Goal: Information Seeking & Learning: Learn about a topic

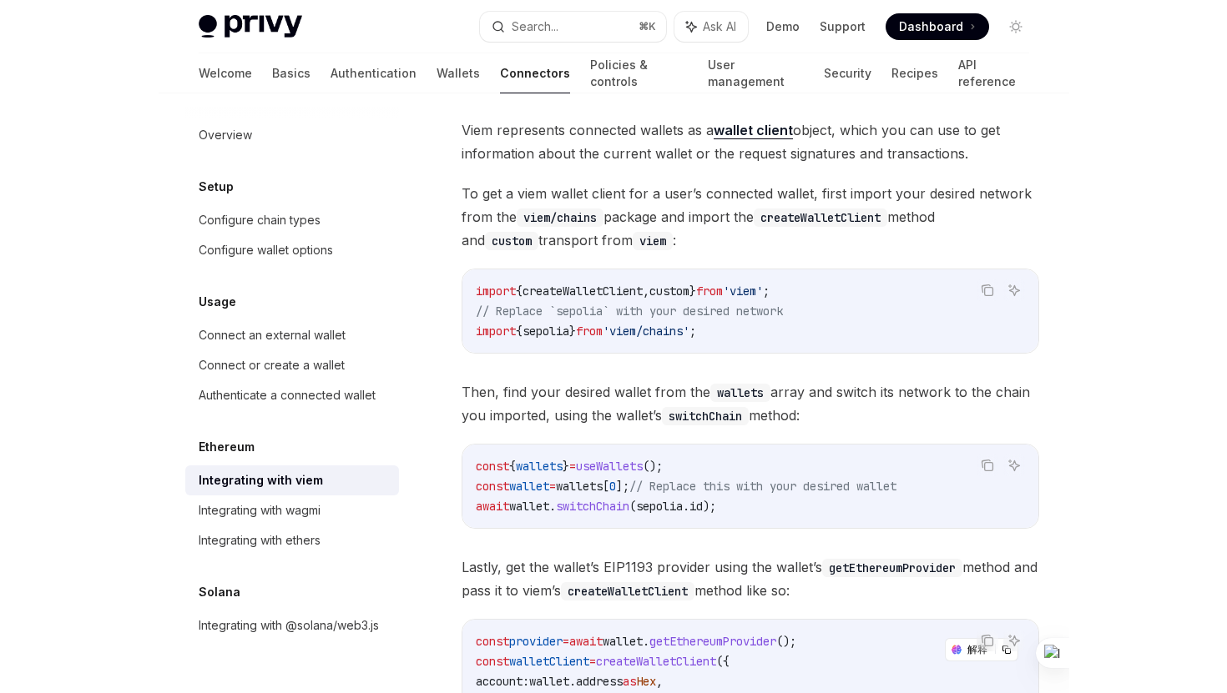
scroll to position [103, 0]
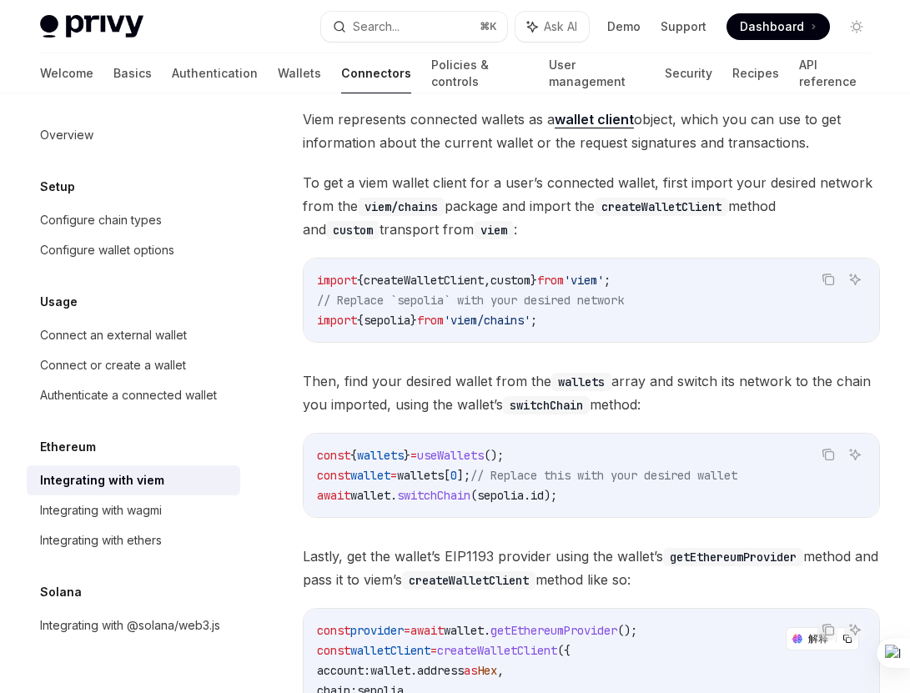
type textarea "*"
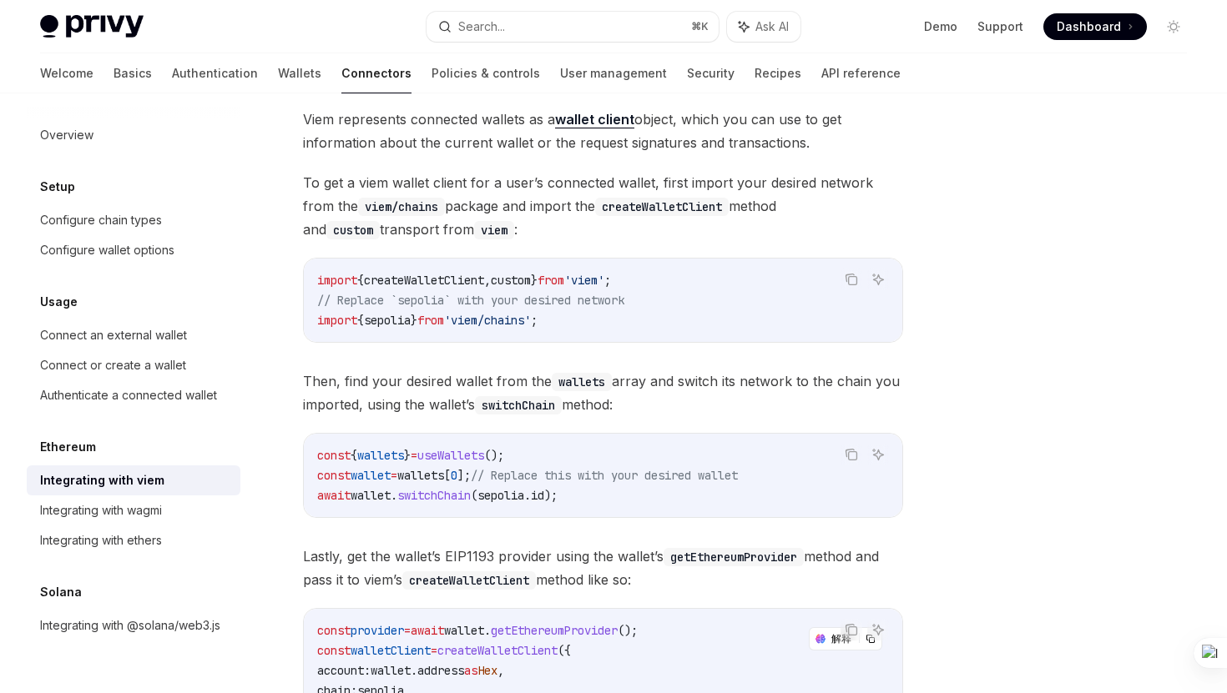
click at [909, 188] on div at bounding box center [1073, 410] width 254 height 567
click at [623, 21] on button "Search... ⌘ K" at bounding box center [571, 27] width 291 height 30
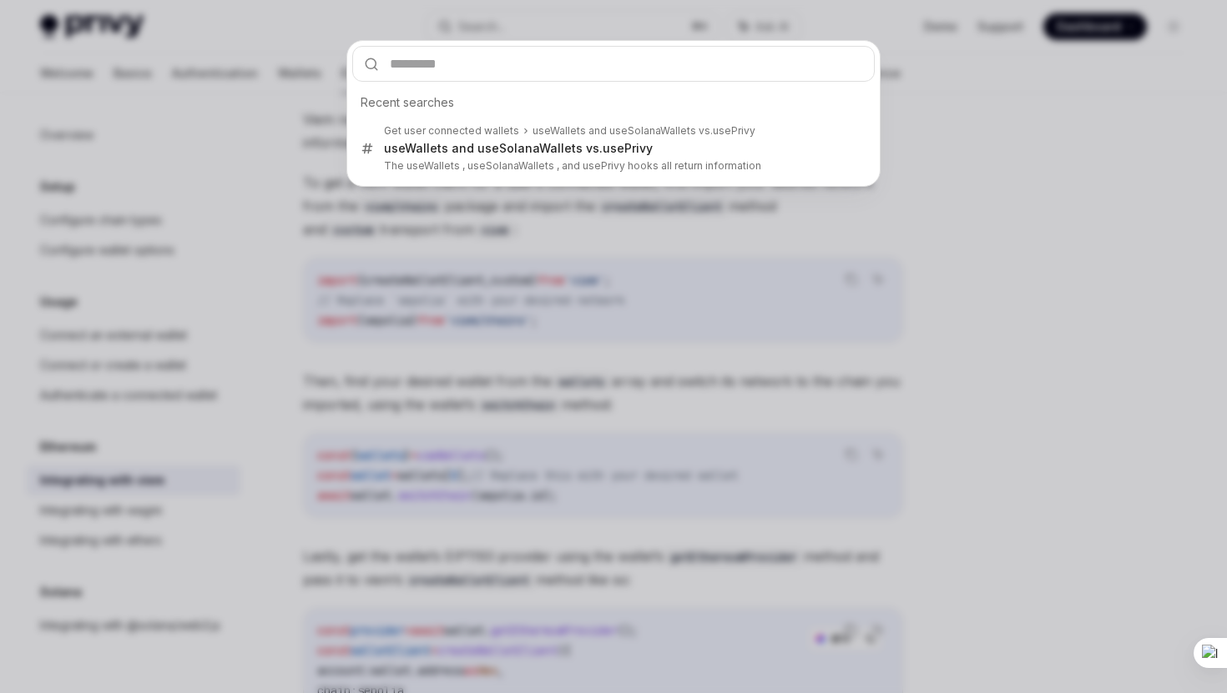
click at [909, 346] on div "Recent searches Get user connected wallets useWallets and useSolanaWallets vs. …" at bounding box center [613, 346] width 1227 height 693
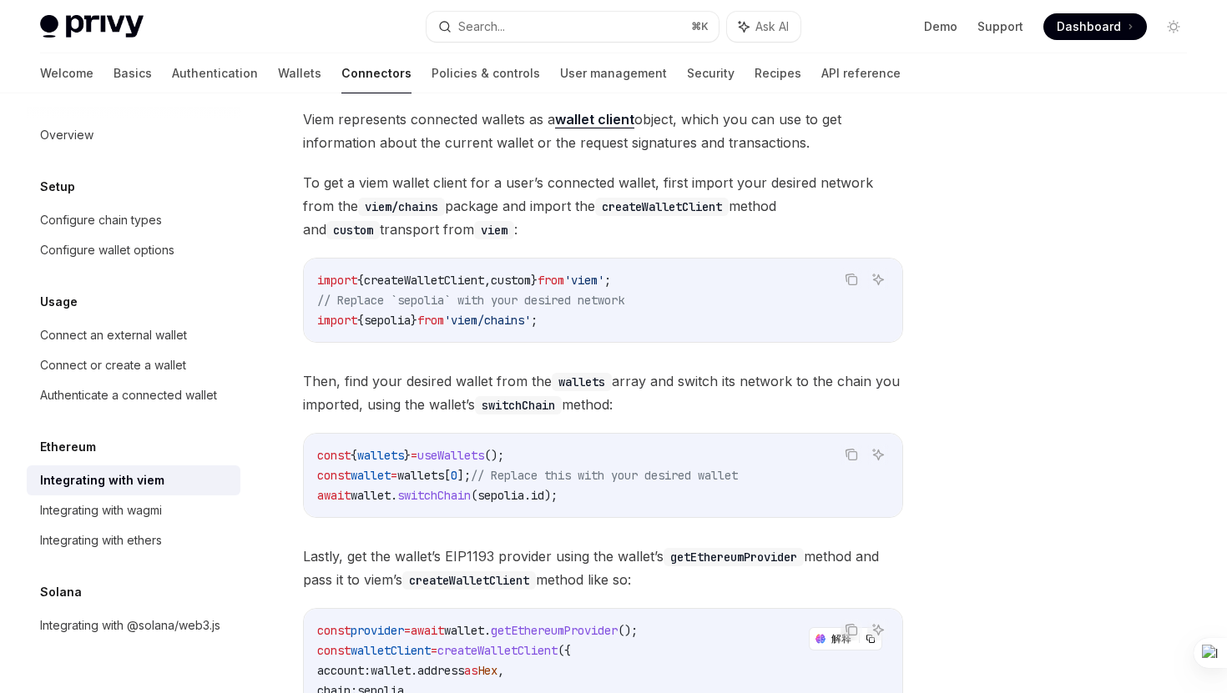
click at [660, 139] on span "Viem represents connected wallets as a wallet client object, which you can use …" at bounding box center [603, 131] width 600 height 47
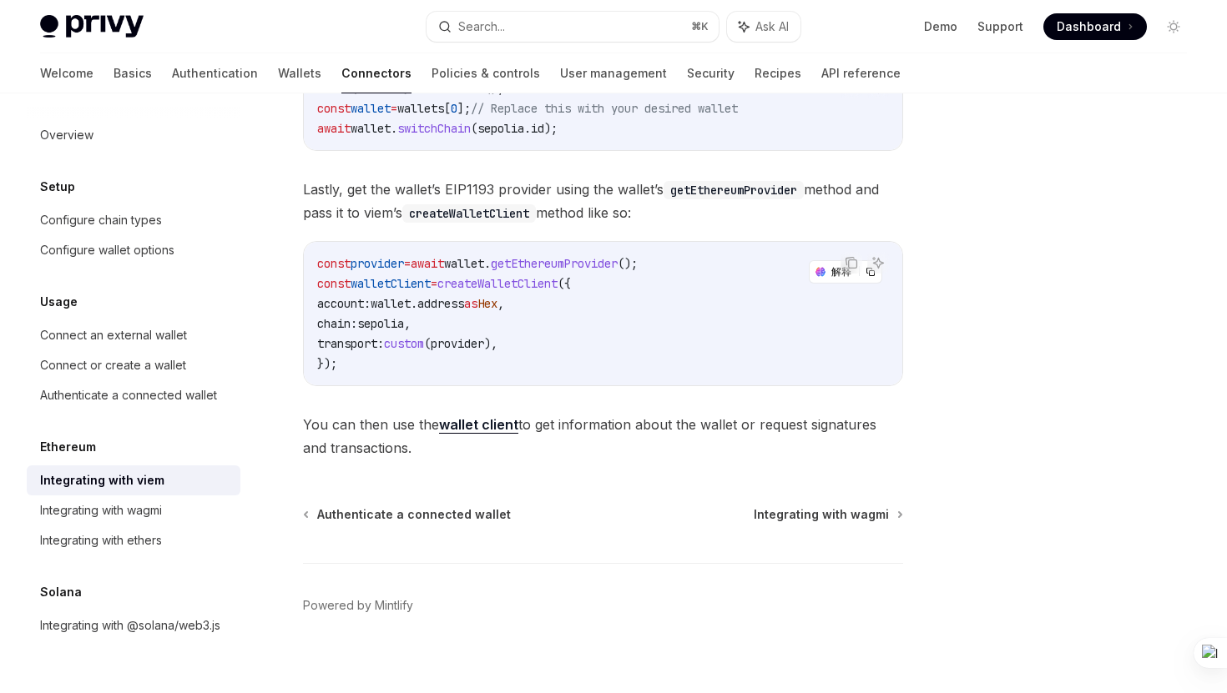
scroll to position [484, 0]
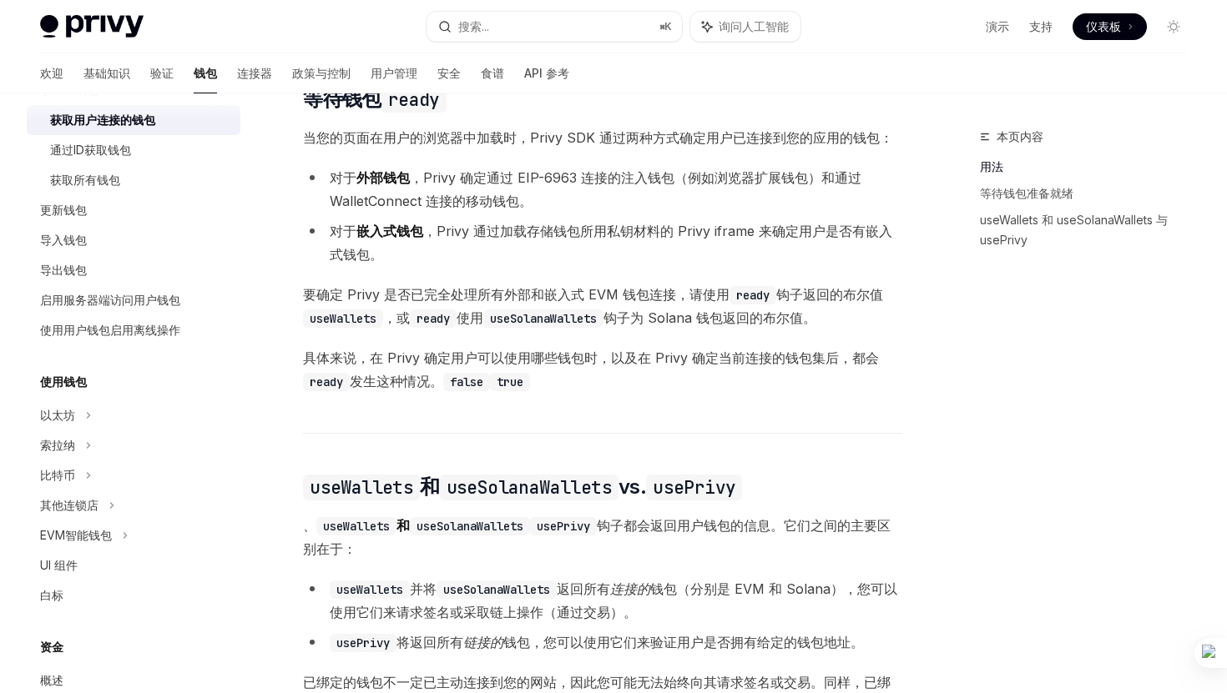
scroll to position [196, 0]
click at [481, 71] on font "食谱" at bounding box center [492, 73] width 23 height 14
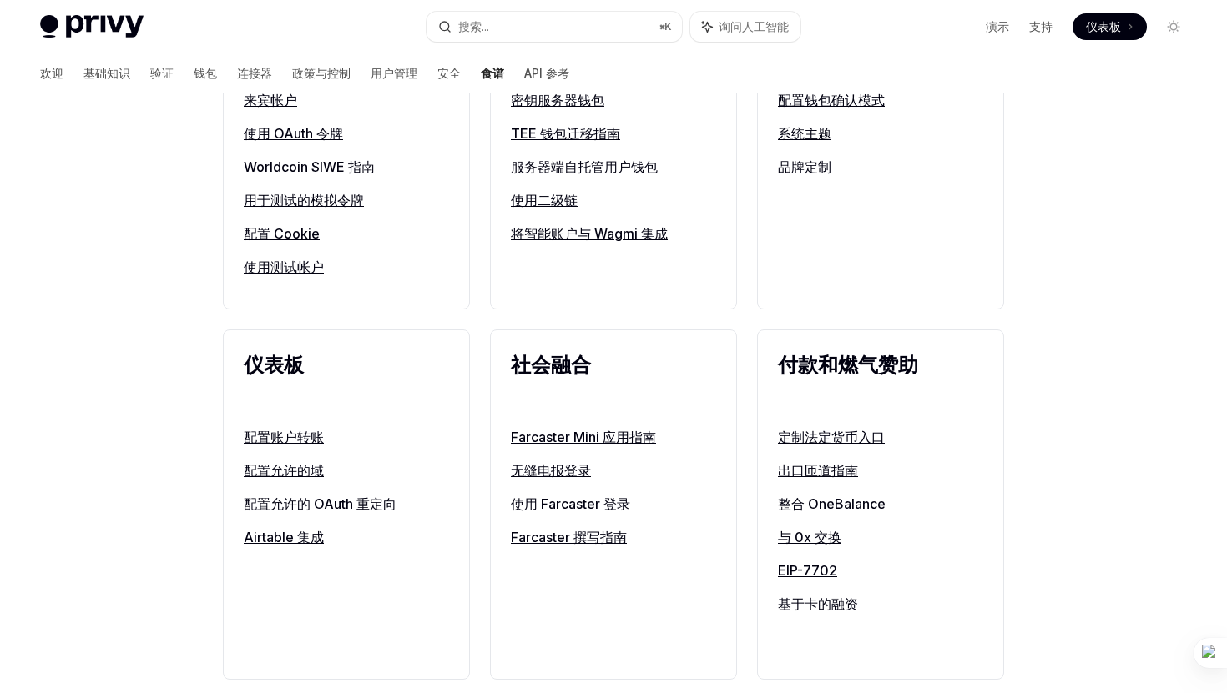
scroll to position [791, 0]
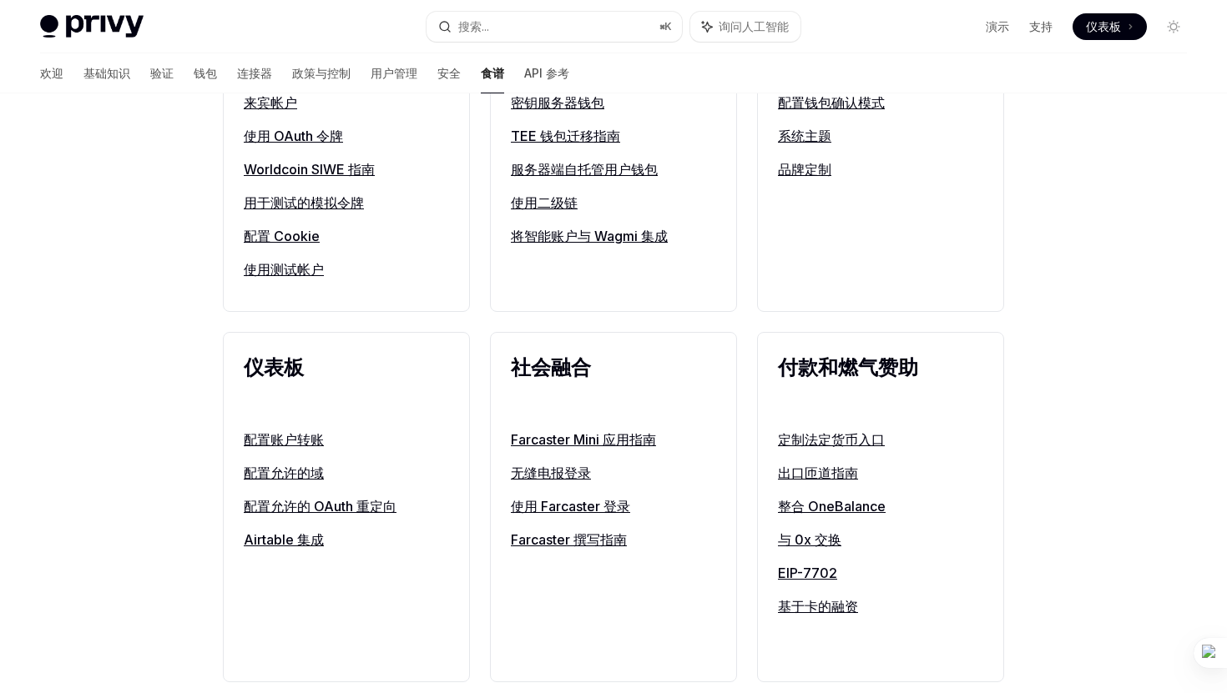
click at [421, 72] on div "欢迎 基础知识 验证 钱包 连接器 政策与控制 用户管理 安全 食谱 API 参考" at bounding box center [304, 73] width 529 height 40
click at [437, 80] on font "安全" at bounding box center [448, 73] width 23 height 14
type textarea "*"
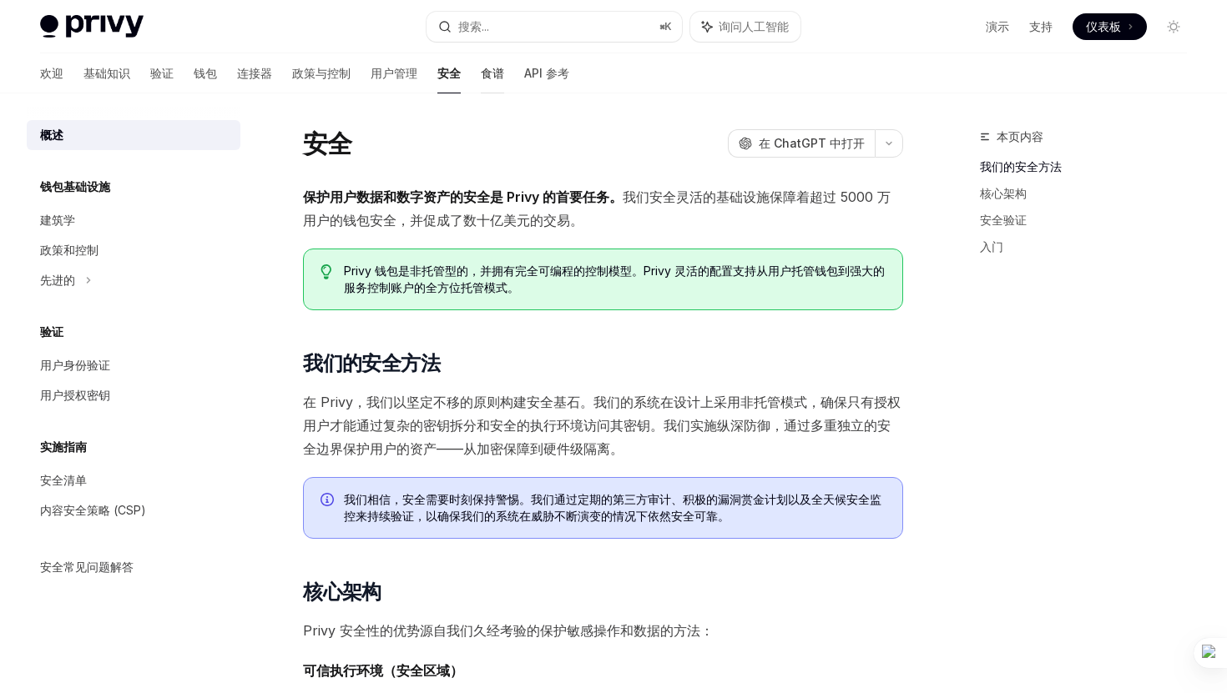
click at [481, 72] on font "食谱" at bounding box center [492, 73] width 23 height 14
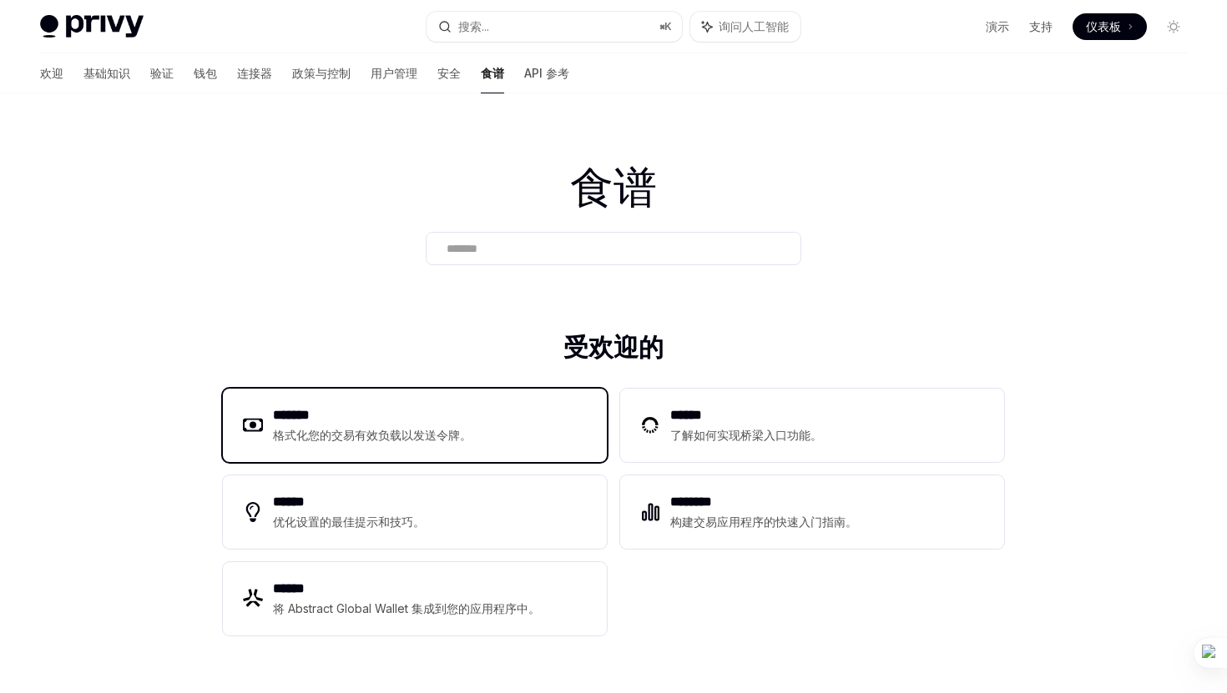
scroll to position [64, 0]
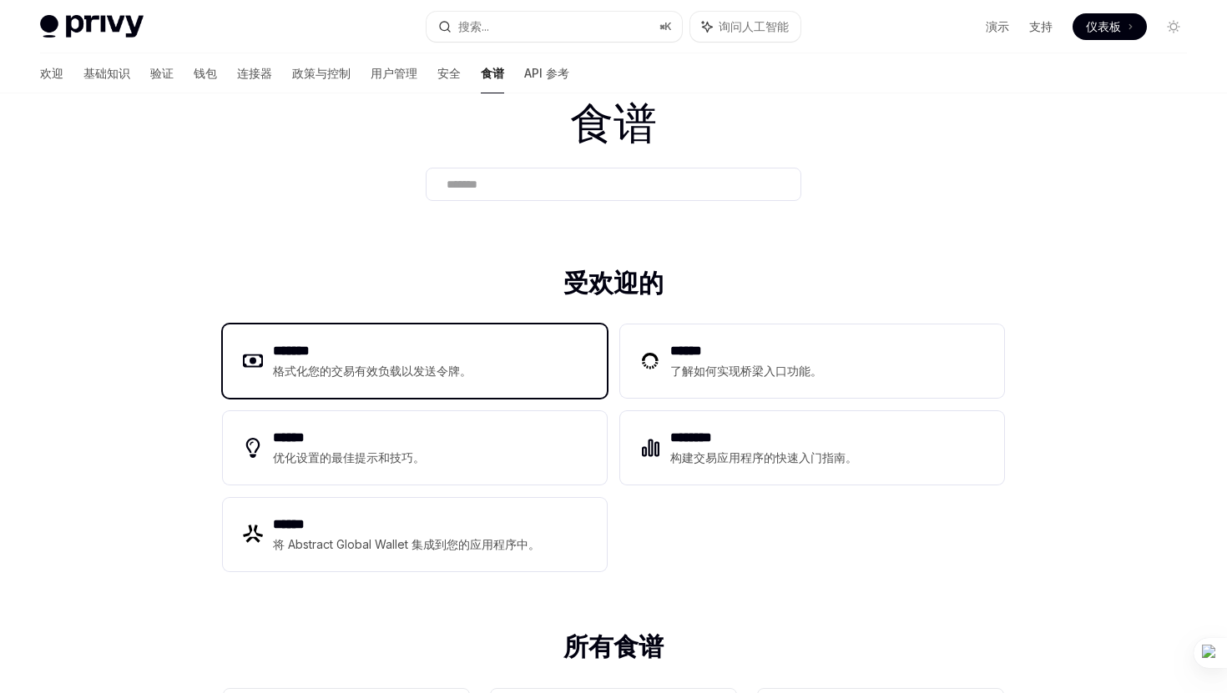
click at [556, 372] on div "******* 格式化您的交易有效负载以发送令牌。" at bounding box center [415, 361] width 384 height 73
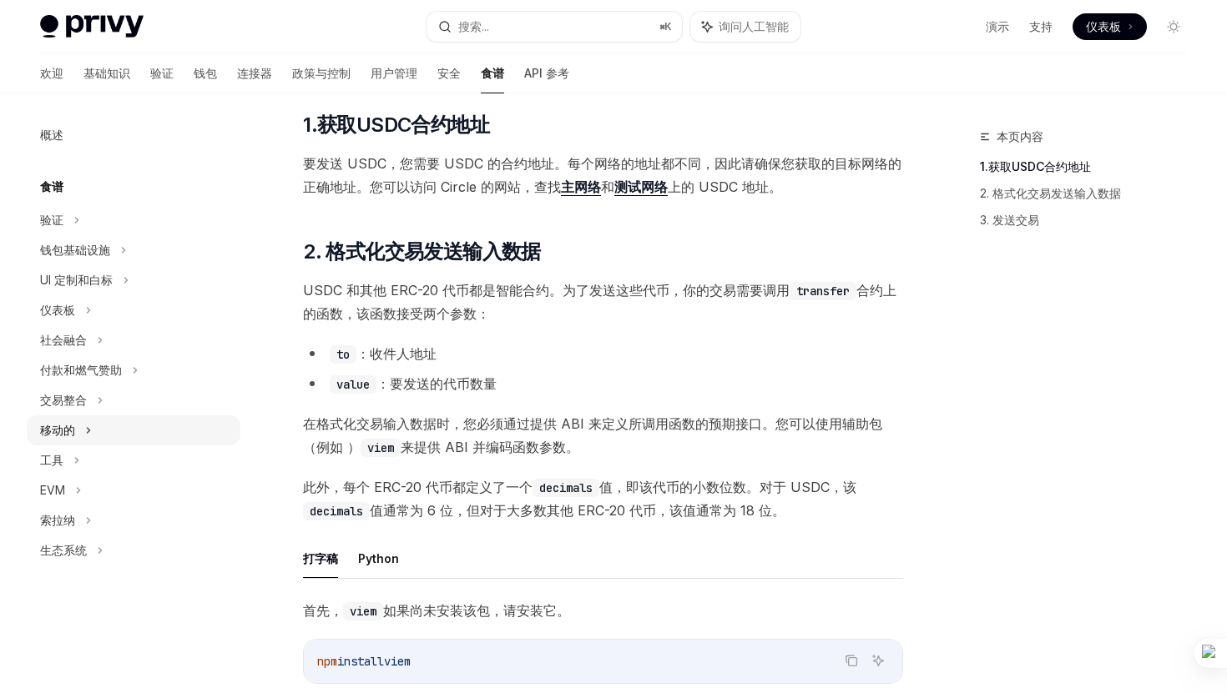
scroll to position [167, 0]
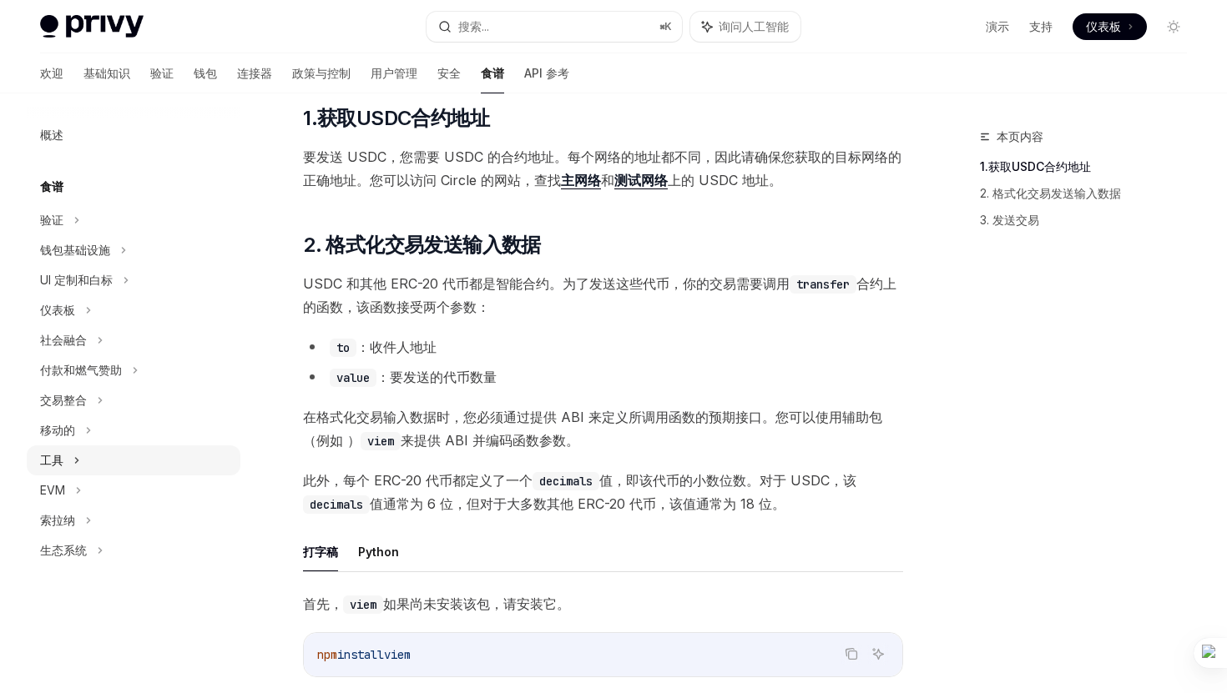
click at [110, 446] on div "工具" at bounding box center [134, 461] width 214 height 30
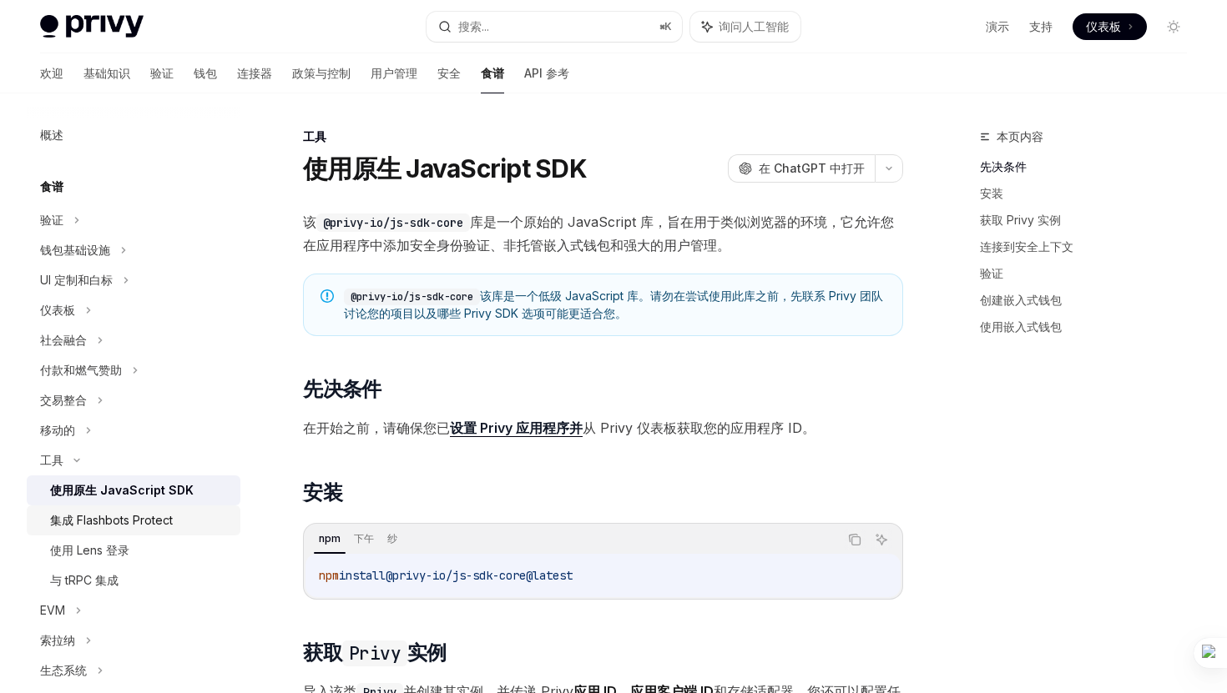
click at [184, 534] on link "集成 Flashbots Protect" at bounding box center [134, 521] width 214 height 30
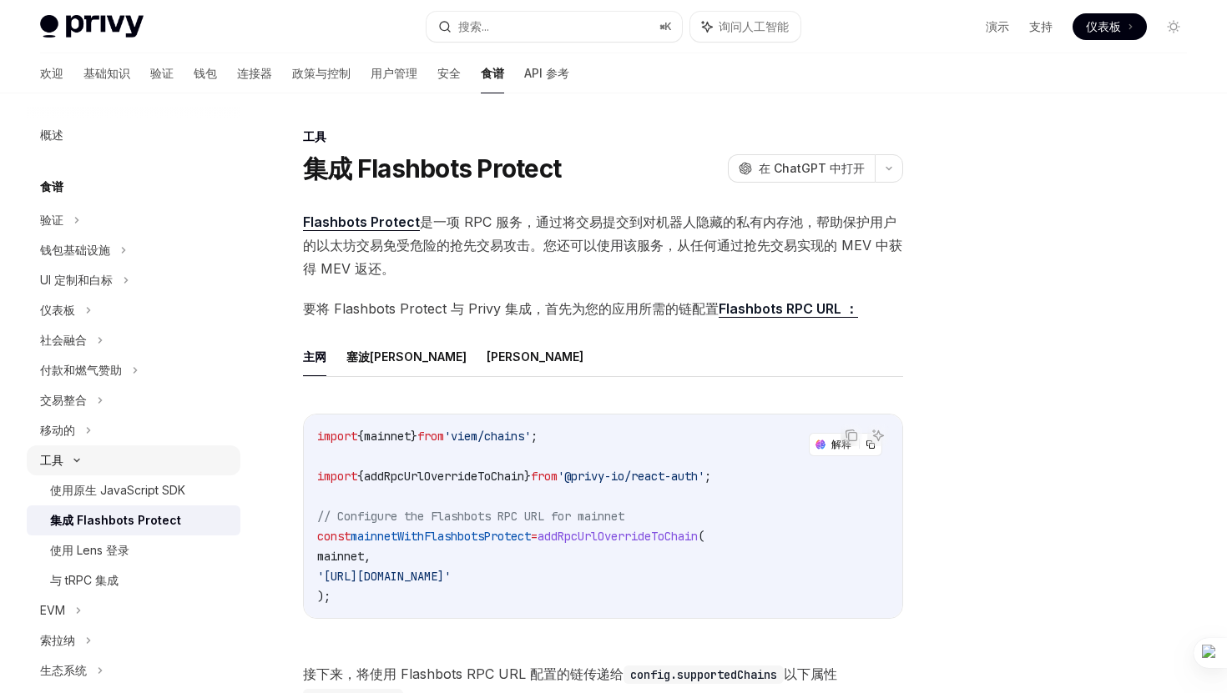
click at [149, 447] on div "工具" at bounding box center [134, 461] width 214 height 30
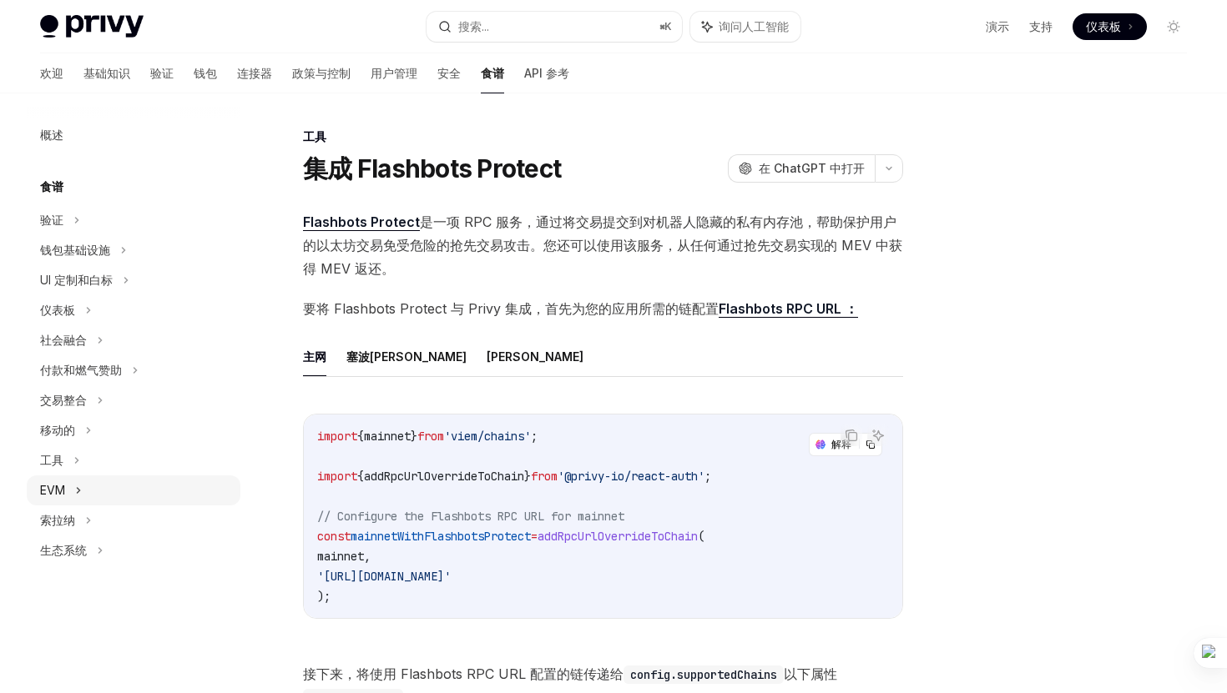
click at [149, 499] on div "EVM" at bounding box center [134, 491] width 214 height 30
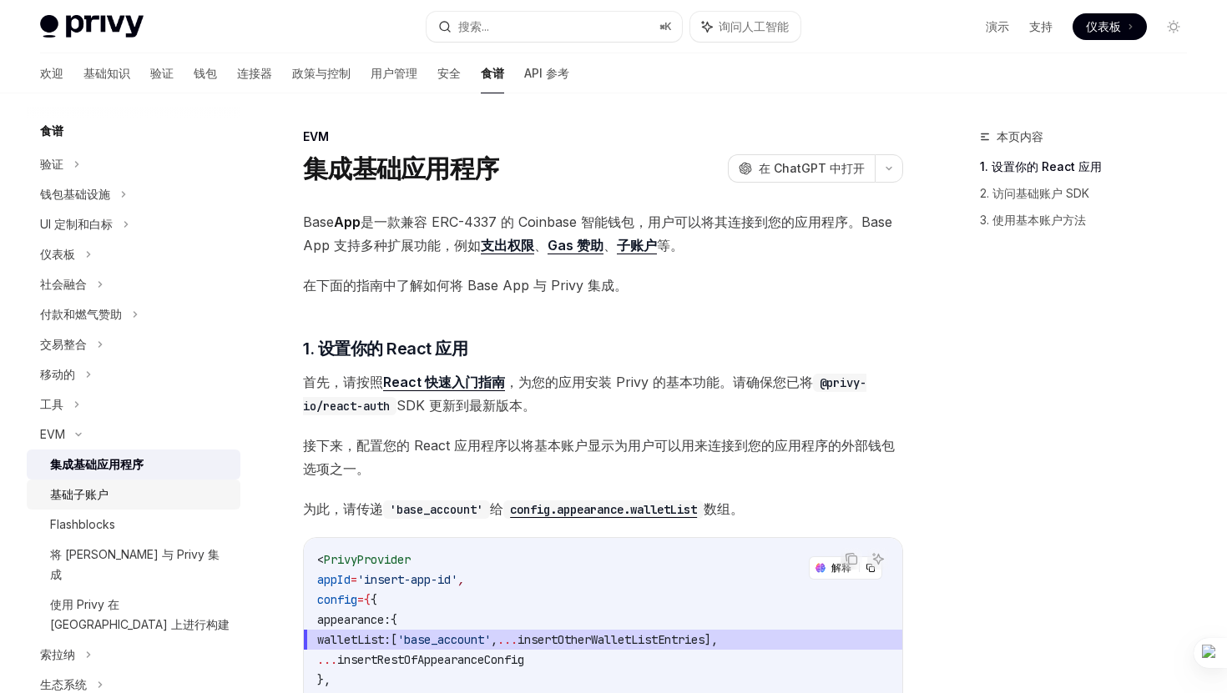
scroll to position [22, 0]
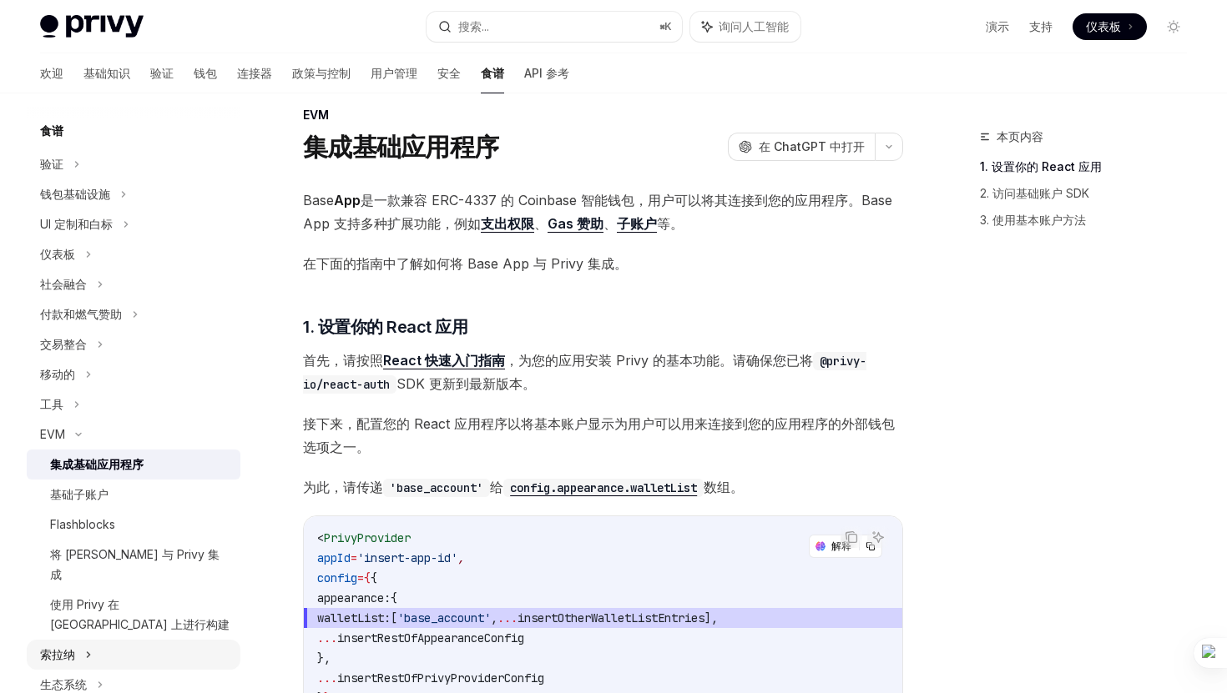
click at [164, 640] on div "索拉纳" at bounding box center [134, 655] width 214 height 30
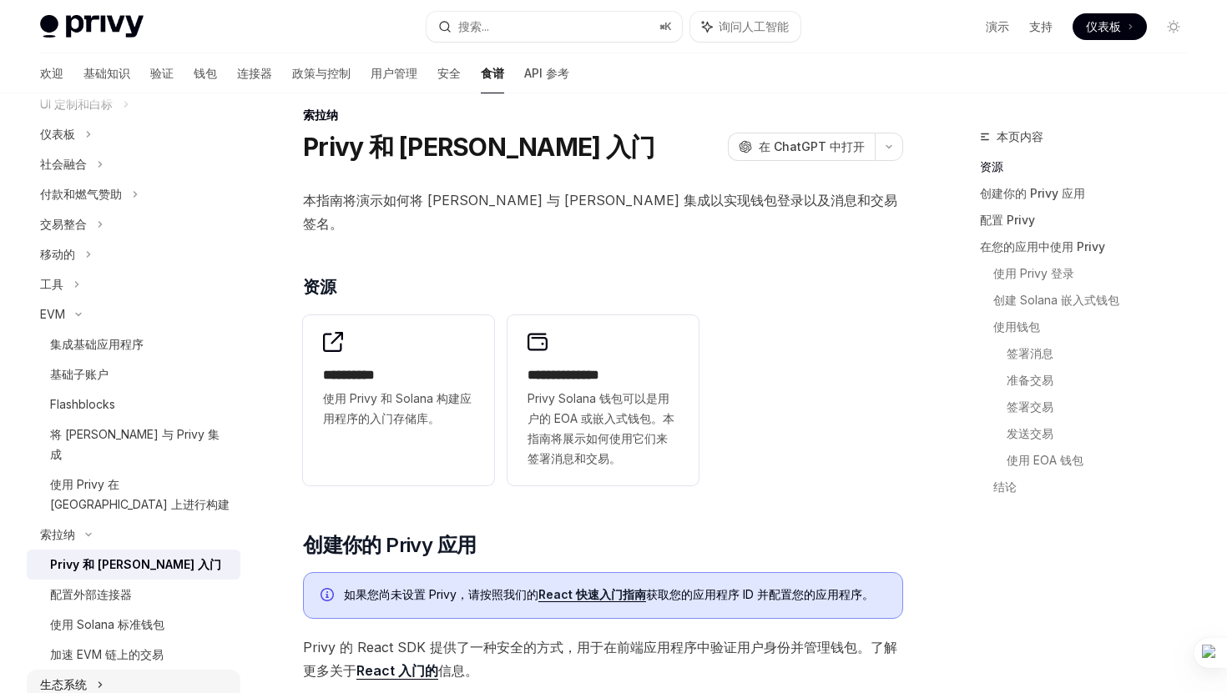
click at [151, 670] on div "生态系统" at bounding box center [134, 685] width 214 height 30
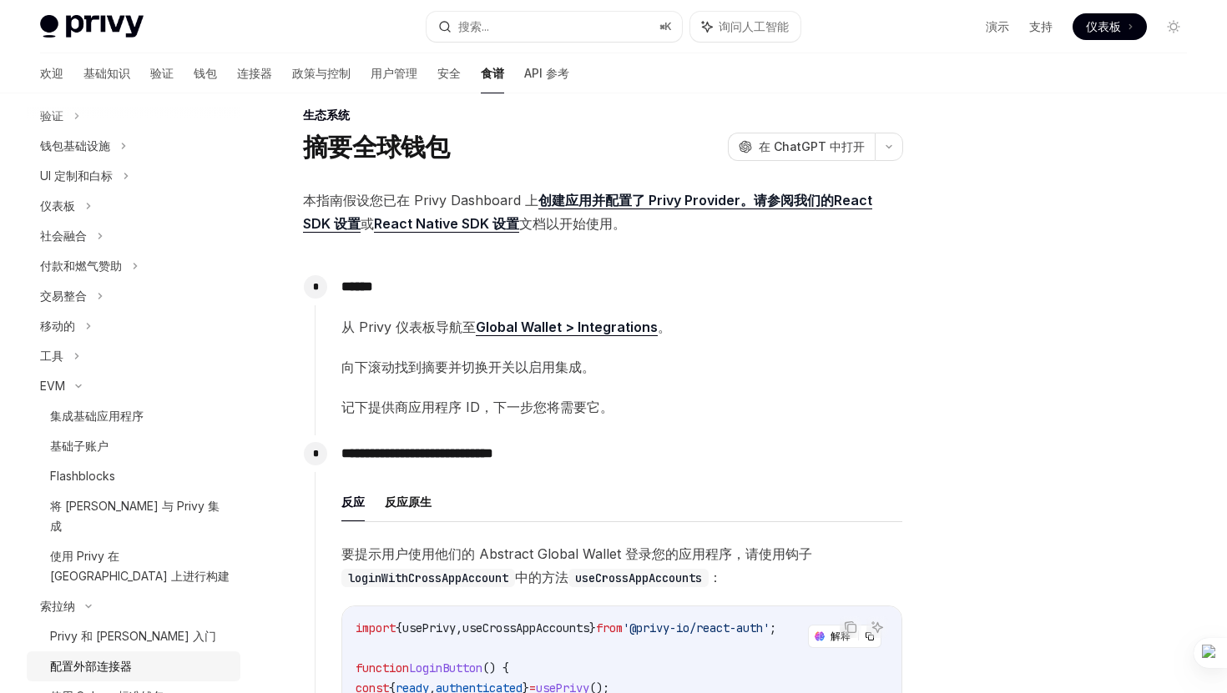
scroll to position [101, 0]
click at [128, 357] on div "工具" at bounding box center [134, 360] width 214 height 30
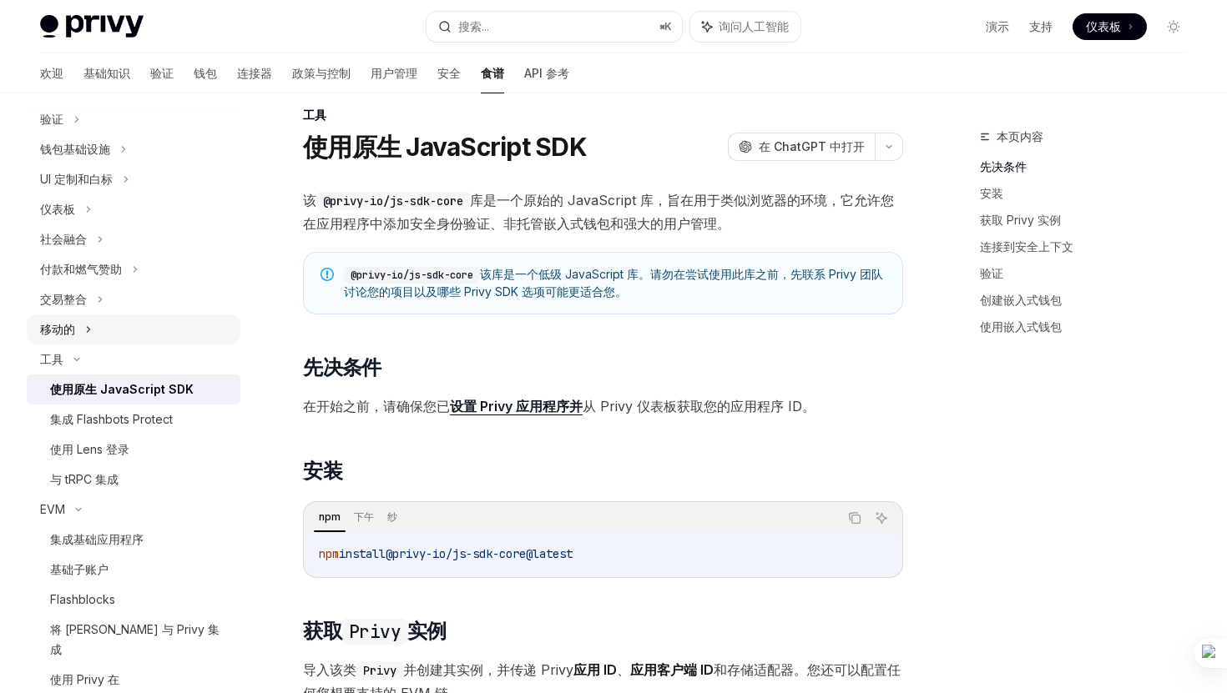
click at [136, 329] on div "移动的" at bounding box center [134, 330] width 214 height 30
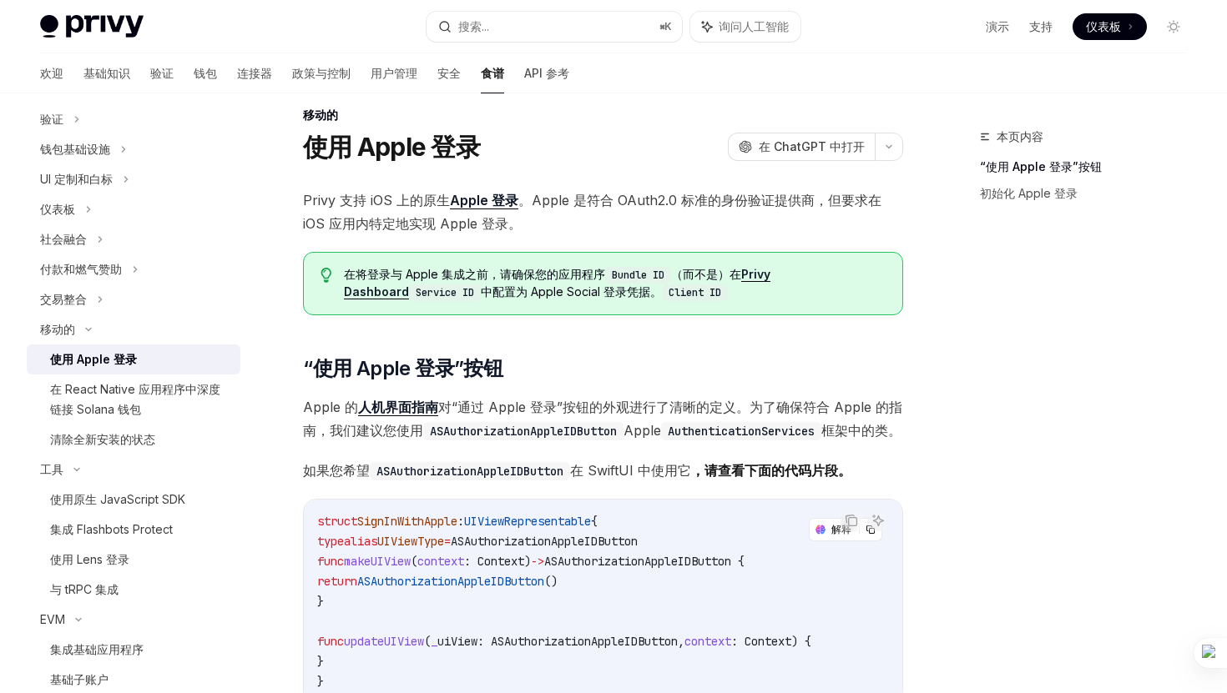
scroll to position [60, 0]
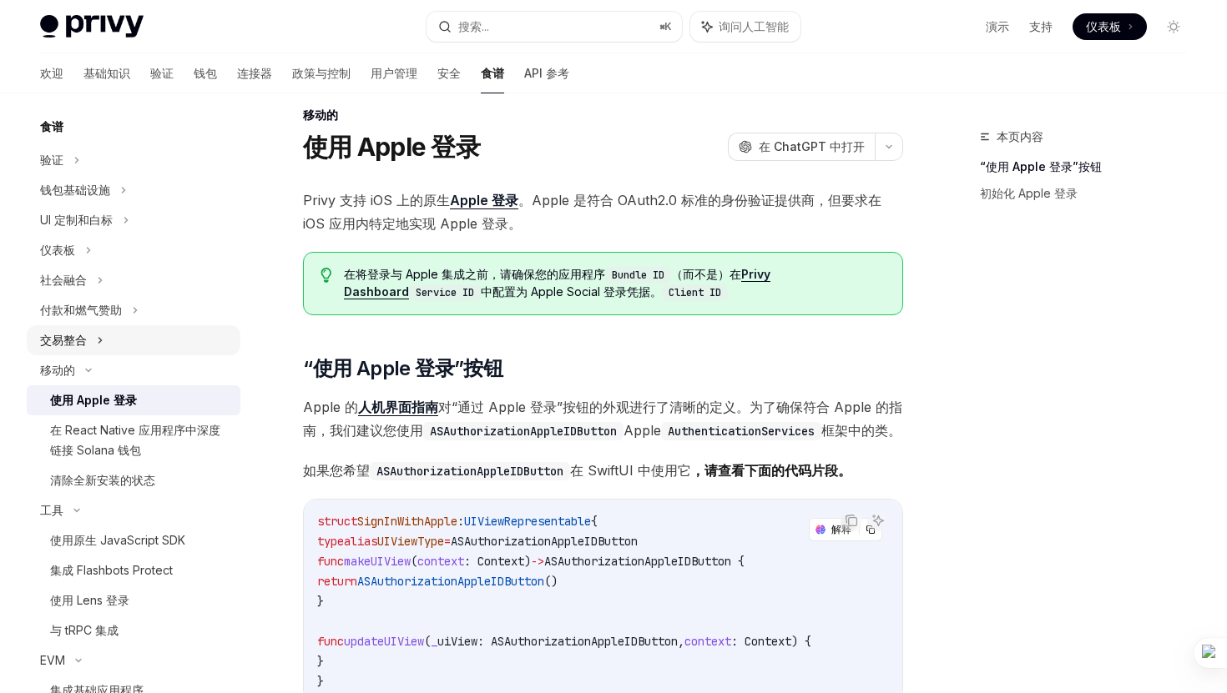
click at [126, 345] on div "交易整合" at bounding box center [134, 340] width 214 height 30
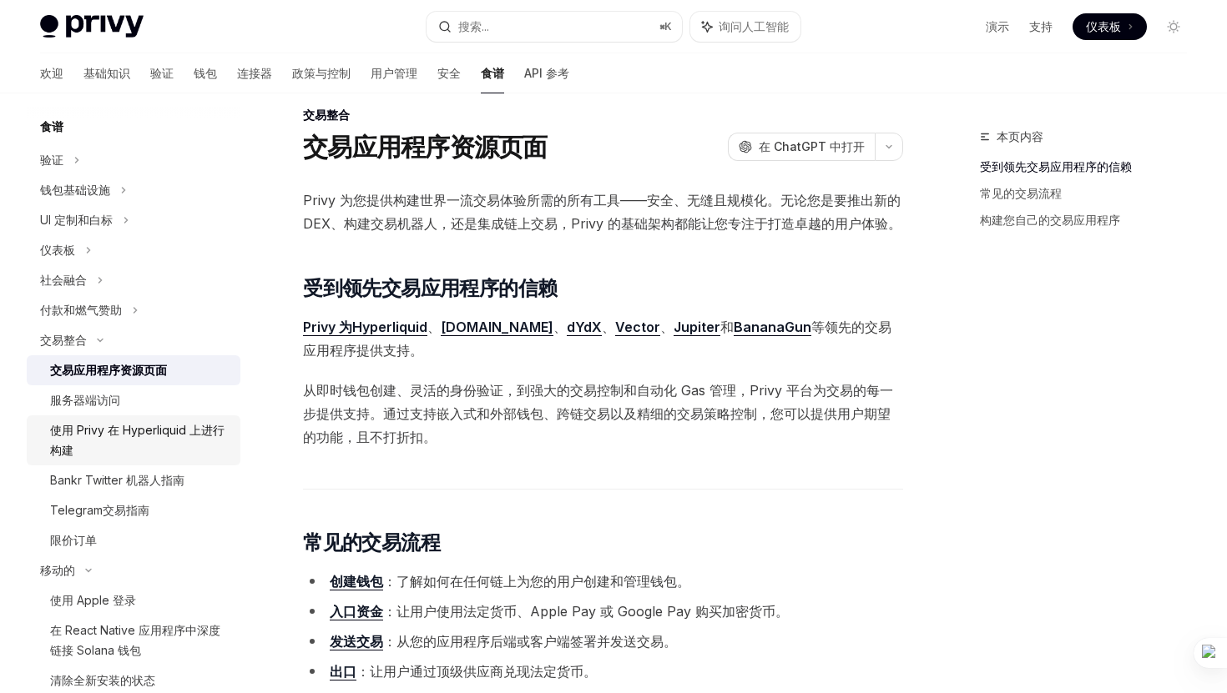
click at [189, 436] on font "使用 Privy 在 Hyperliquid 上进行构建" at bounding box center [137, 440] width 174 height 34
type textarea "*"
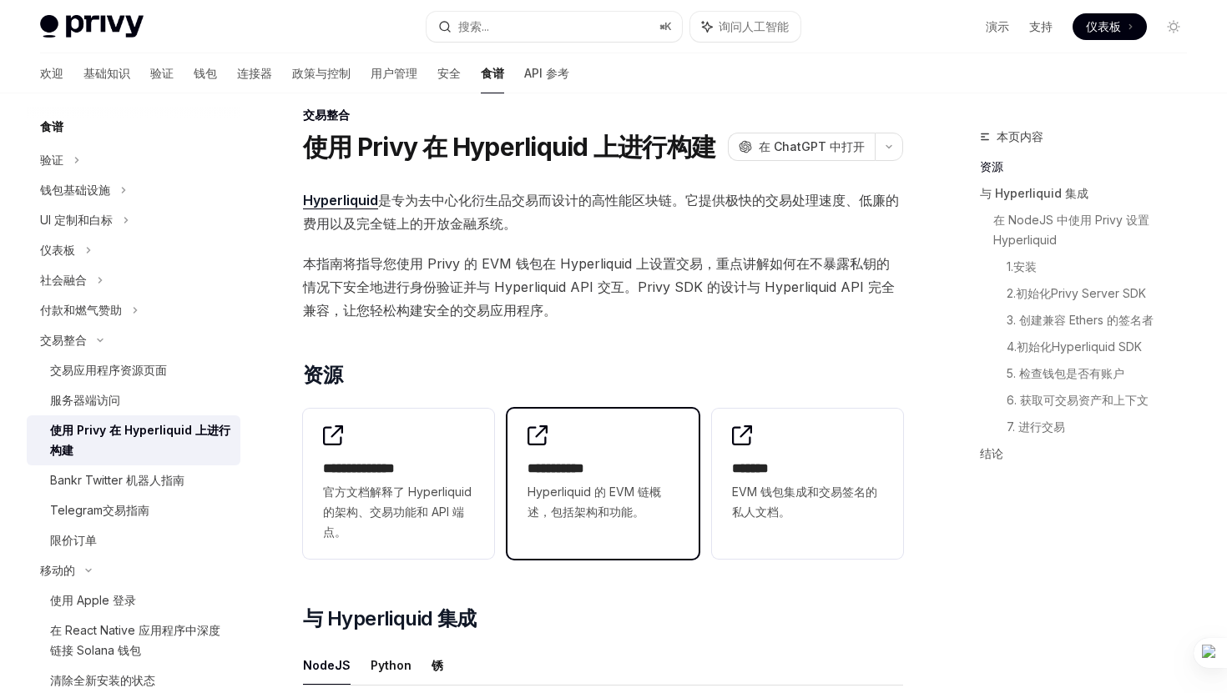
click at [589, 512] on font "Hyperliquid 的 EVM 链概述，包括架构和功能。" at bounding box center [594, 502] width 134 height 34
